Goal: Task Accomplishment & Management: Use online tool/utility

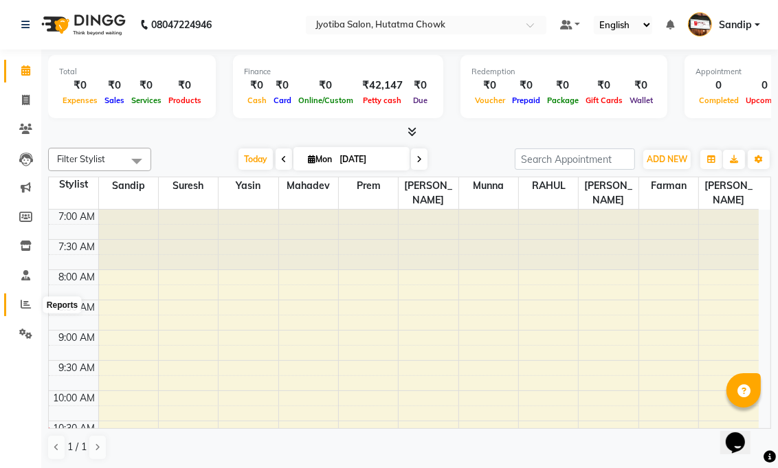
click at [23, 304] on icon at bounding box center [26, 304] width 10 height 10
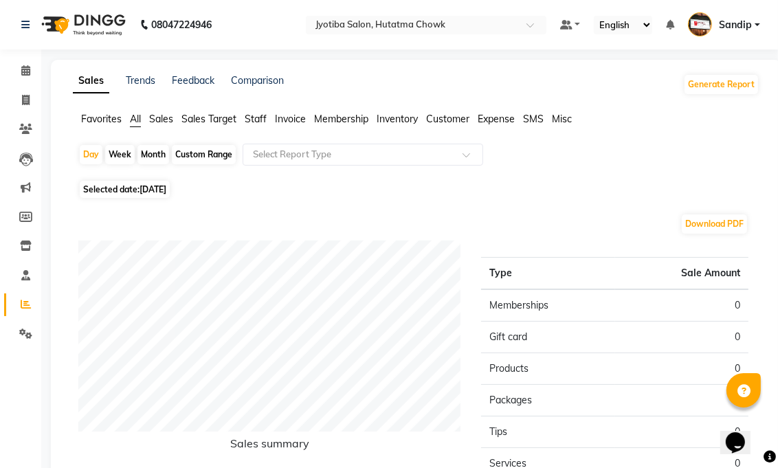
click at [151, 155] on div "Month" at bounding box center [153, 154] width 32 height 19
select select "9"
select select "2025"
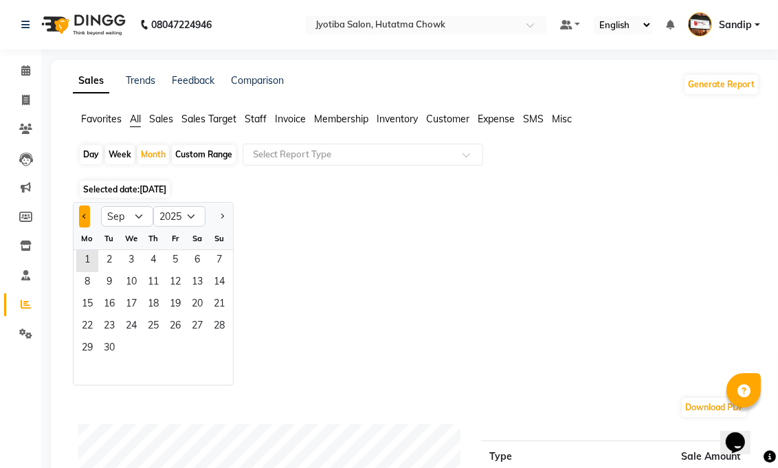
click at [87, 214] on button "Previous month" at bounding box center [84, 217] width 11 height 22
select select "8"
click at [176, 257] on span "1" at bounding box center [175, 261] width 22 height 22
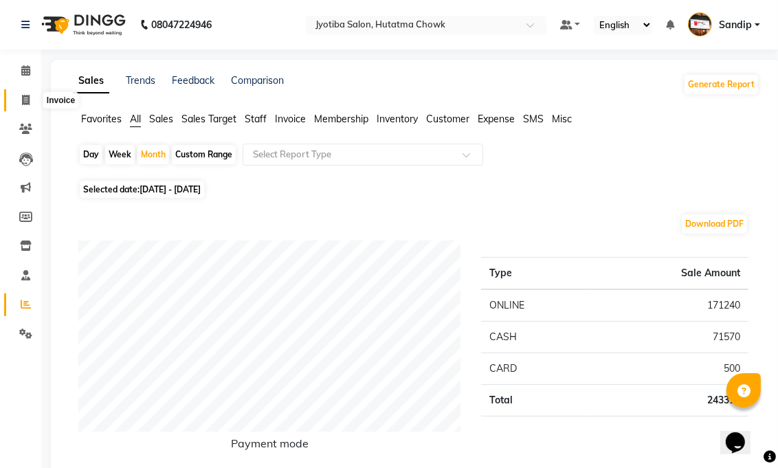
click at [25, 102] on icon at bounding box center [26, 100] width 8 height 10
select select "service"
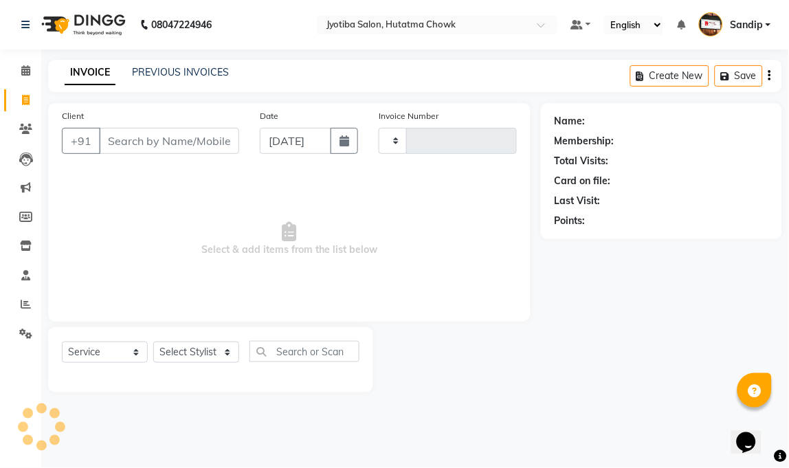
type input "2111"
select select "556"
select select "membership"
